Goal: Transaction & Acquisition: Purchase product/service

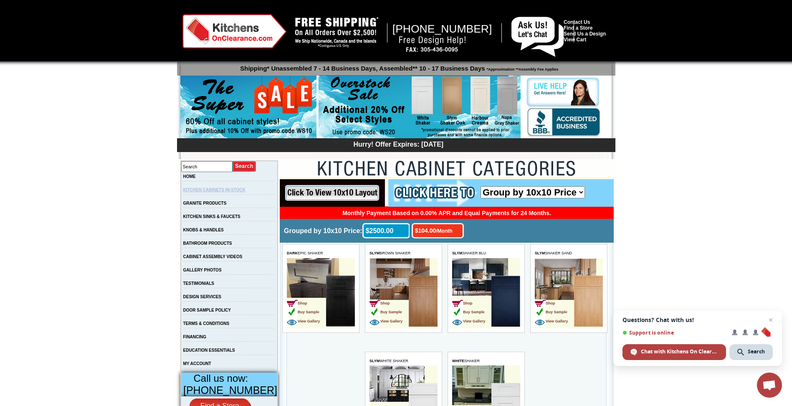
click at [244, 189] on link "KITCHEN CABINETS IN-STOCK" at bounding box center [214, 190] width 62 height 5
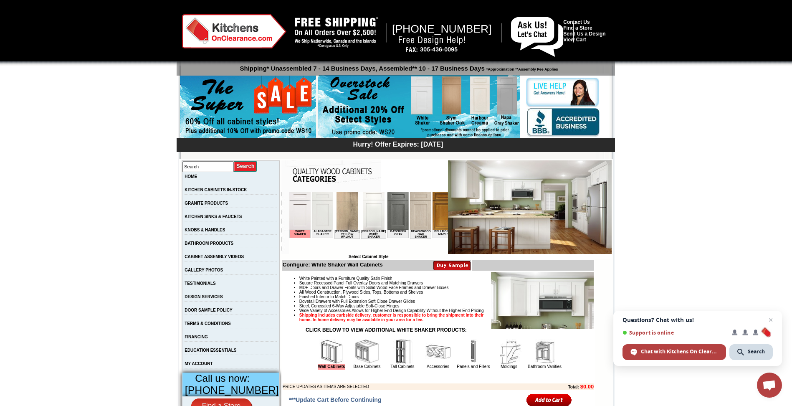
click at [527, 226] on img at bounding box center [530, 207] width 164 height 94
click at [448, 266] on img at bounding box center [451, 265] width 37 height 10
